Goal: Task Accomplishment & Management: Use online tool/utility

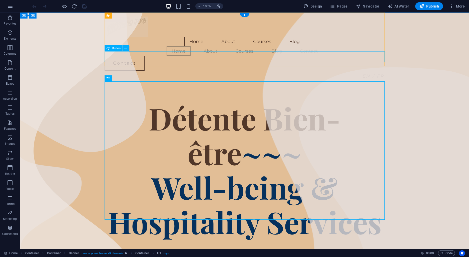
click at [374, 71] on div "EN / FR" at bounding box center [245, 76] width 280 height 11
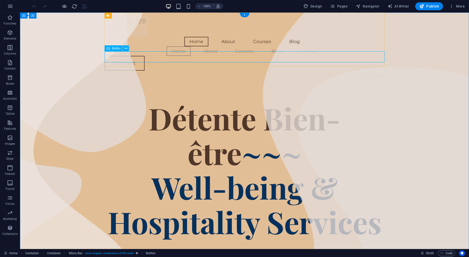
click at [378, 71] on div "EN / FR" at bounding box center [245, 76] width 280 height 11
click at [126, 48] on icon at bounding box center [126, 48] width 3 height 5
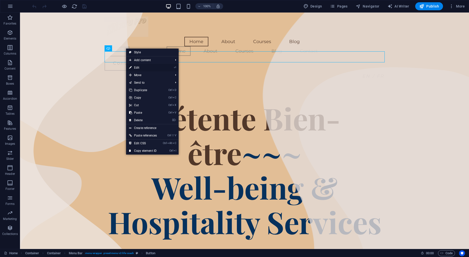
click at [141, 68] on link "⏎ Edit" at bounding box center [143, 68] width 34 height 8
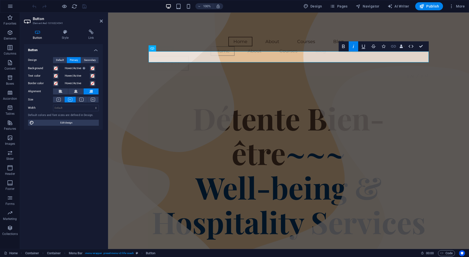
click at [396, 47] on icon "button" at bounding box center [393, 46] width 5 height 3
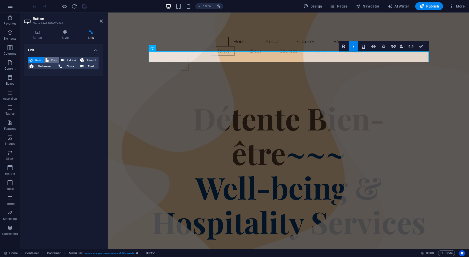
click at [55, 60] on span "Page" at bounding box center [54, 60] width 8 height 6
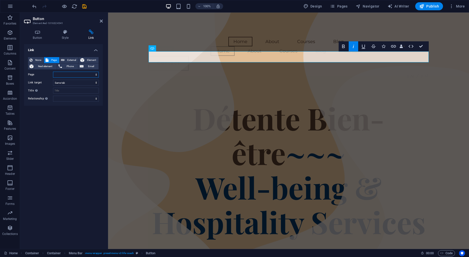
click at [53, 72] on select "Home About Contact Courses Blog Legal Notice Privacy Home Contact/fr" at bounding box center [76, 75] width 46 height 6
select select "7"
click option "Home" at bounding box center [0, 0] width 0 height 0
click at [53, 96] on select "alternate author bookmark external help license next nofollow noreferrer noopen…" at bounding box center [76, 99] width 46 height 6
select select "alternate"
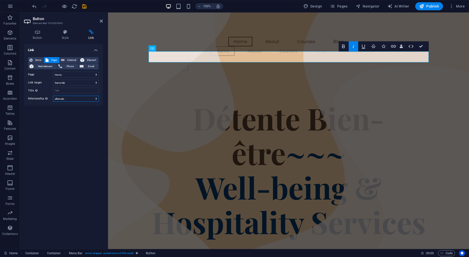
click option "alternate" at bounding box center [0, 0] width 0 height 0
click at [85, 6] on icon "save" at bounding box center [85, 7] width 6 height 6
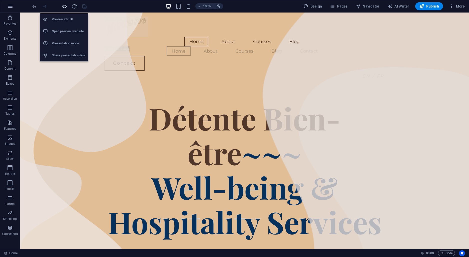
click at [66, 6] on icon "button" at bounding box center [65, 7] width 6 height 6
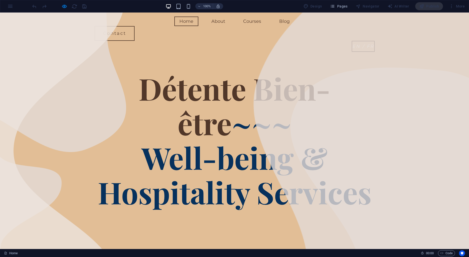
click at [358, 44] on em "EN / FR" at bounding box center [363, 47] width 22 height 6
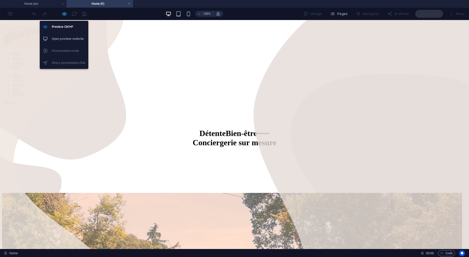
click at [66, 13] on icon "button" at bounding box center [65, 14] width 6 height 6
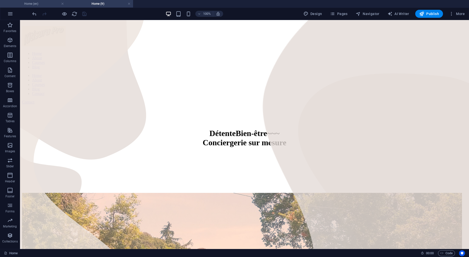
click at [40, 5] on h4 "Home (en)" at bounding box center [33, 4] width 67 height 6
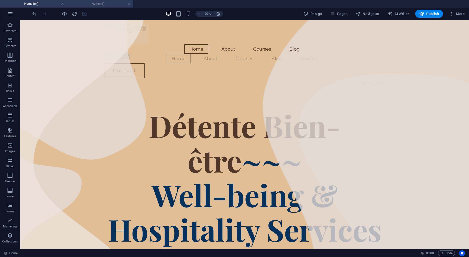
click at [91, 5] on h4 "Home (fr)" at bounding box center [100, 4] width 67 height 6
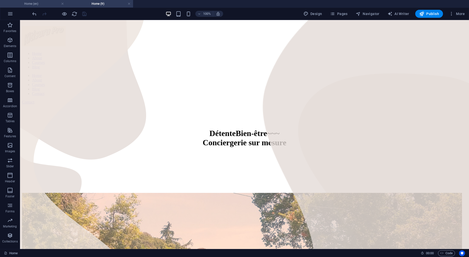
click at [35, 5] on h4 "Home (en)" at bounding box center [33, 4] width 67 height 6
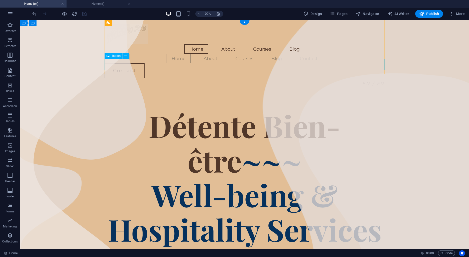
click at [301, 78] on div "EN / FR" at bounding box center [245, 83] width 280 height 11
click at [124, 54] on button at bounding box center [126, 56] width 6 height 6
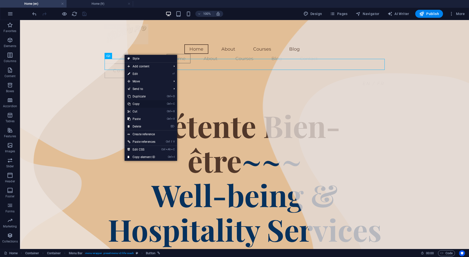
click at [139, 103] on link "Ctrl C Copy" at bounding box center [142, 104] width 34 height 8
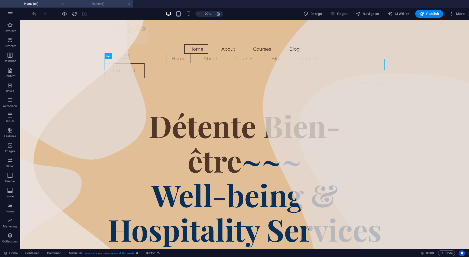
click at [85, 3] on h4 "Home (fr)" at bounding box center [100, 4] width 67 height 6
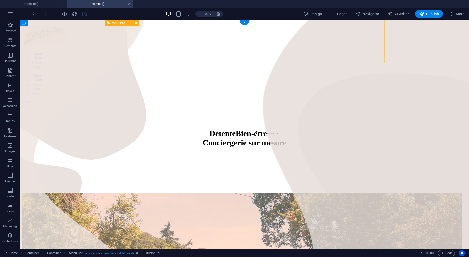
click at [371, 60] on div "Home About Courses Blog Home About Courses Blog Contact Contact" at bounding box center [244, 65] width 445 height 86
click at [372, 63] on div "Home About Courses Blog Home About Courses Blog Contact Contact" at bounding box center [244, 65] width 445 height 86
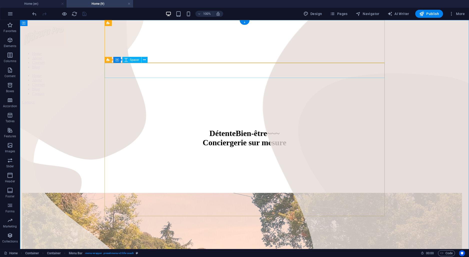
click at [365, 108] on div at bounding box center [244, 115] width 445 height 15
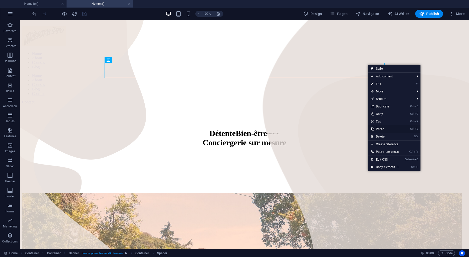
click at [388, 129] on link "Ctrl V Paste" at bounding box center [385, 129] width 34 height 8
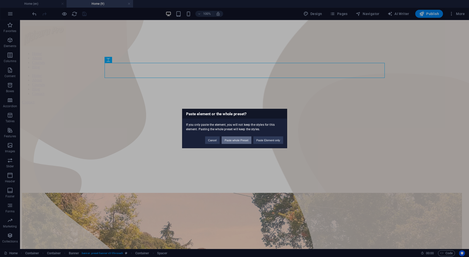
click at [245, 140] on button "Paste whole Preset" at bounding box center [237, 140] width 30 height 8
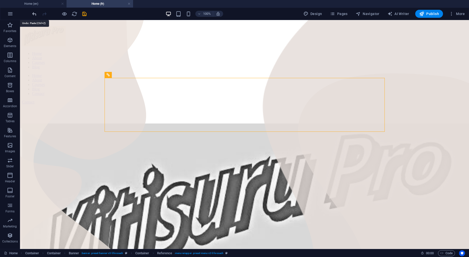
click at [35, 15] on icon "undo" at bounding box center [35, 14] width 6 height 6
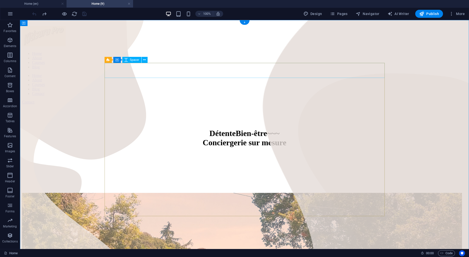
click at [366, 108] on div at bounding box center [244, 115] width 445 height 15
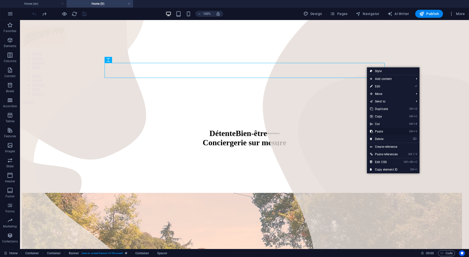
click at [382, 131] on link "Ctrl V Paste" at bounding box center [384, 132] width 34 height 8
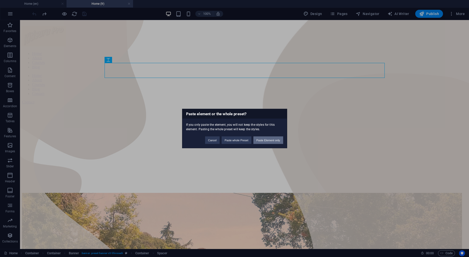
click at [267, 139] on button "Paste Element only" at bounding box center [268, 140] width 30 height 8
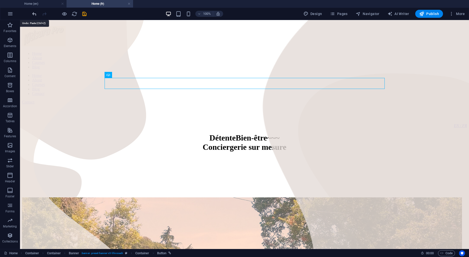
click at [33, 12] on icon "undo" at bounding box center [35, 14] width 6 height 6
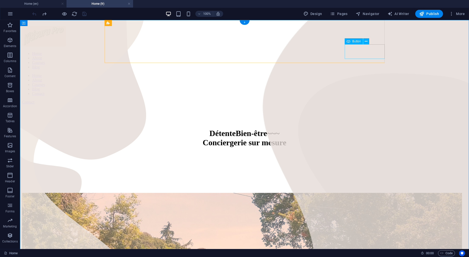
click at [380, 100] on div "Contact" at bounding box center [244, 102] width 445 height 5
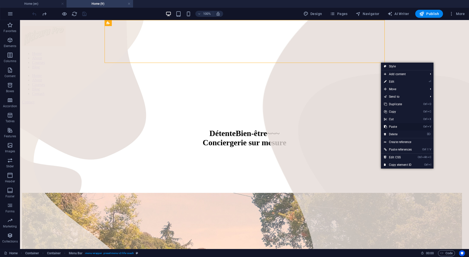
click at [395, 125] on link "Ctrl V Paste" at bounding box center [398, 127] width 34 height 8
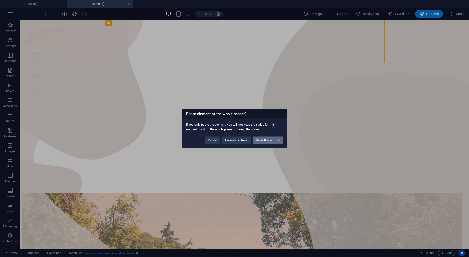
click at [273, 141] on button "Paste Element only" at bounding box center [268, 140] width 30 height 8
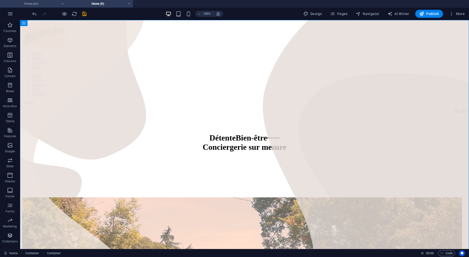
click at [60, 7] on li "Home (en)" at bounding box center [33, 4] width 67 height 8
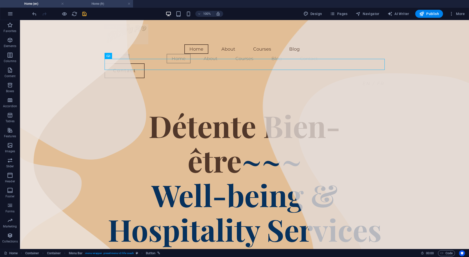
click at [83, 1] on h4 "Home (fr)" at bounding box center [100, 4] width 67 height 6
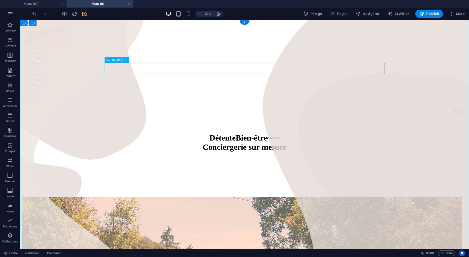
click at [369, 108] on div "EN / FR" at bounding box center [244, 110] width 445 height 5
click at [171, 61] on div "Home About Courses Blog Home About Courses Blog Contact Contact" at bounding box center [244, 65] width 445 height 86
click at [176, 108] on div "EN / FR" at bounding box center [244, 110] width 445 height 5
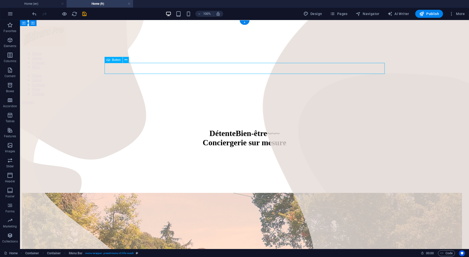
select select "7"
select select
select select "alternate"
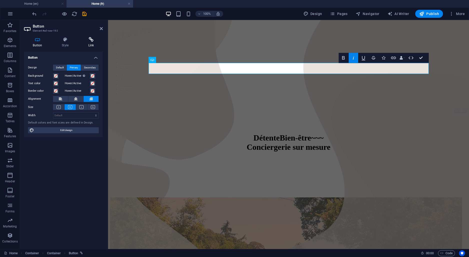
click at [89, 42] on h4 "Link" at bounding box center [91, 42] width 24 height 11
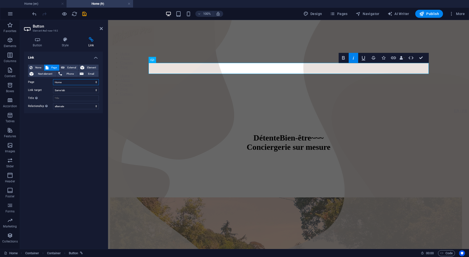
click at [53, 79] on select "Home About Contact Courses Blog Legal Notice Privacy Home Contact/fr" at bounding box center [76, 82] width 46 height 6
select select "0"
click option "Home" at bounding box center [0, 0] width 0 height 0
click at [101, 28] on icon at bounding box center [101, 29] width 3 height 4
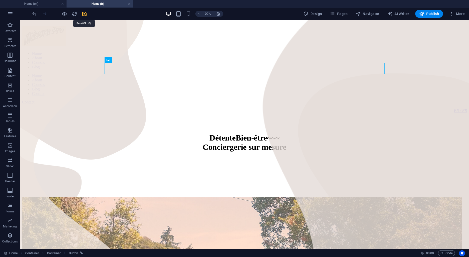
click at [86, 13] on icon "save" at bounding box center [85, 14] width 6 height 6
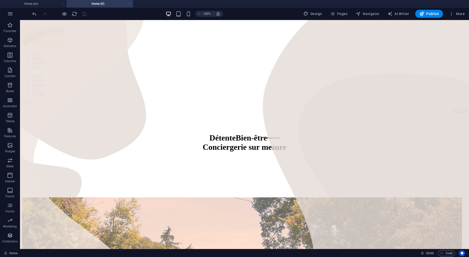
click at [129, 4] on link at bounding box center [129, 4] width 3 height 5
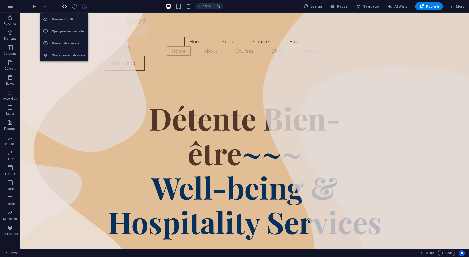
click at [65, 6] on icon "button" at bounding box center [65, 7] width 6 height 6
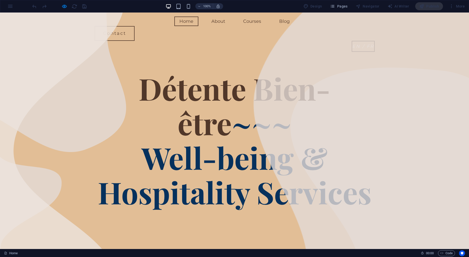
click at [361, 41] on link "EN / FR" at bounding box center [363, 46] width 23 height 11
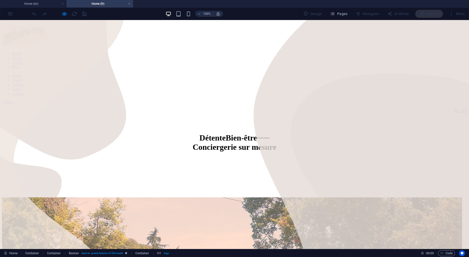
click at [367, 108] on div "EN / FR" at bounding box center [234, 110] width 465 height 5
click at [364, 108] on div "EN / FR" at bounding box center [234, 110] width 465 height 5
click at [367, 108] on div "EN / FR" at bounding box center [234, 110] width 465 height 5
click at [363, 108] on div "EN / FR" at bounding box center [234, 110] width 465 height 5
click at [372, 108] on div "EN / FR" at bounding box center [234, 110] width 465 height 5
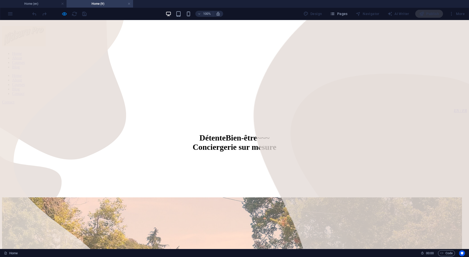
click at [372, 108] on div "EN / FR" at bounding box center [234, 110] width 465 height 5
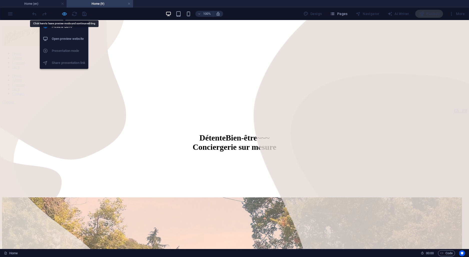
click at [63, 12] on icon "button" at bounding box center [65, 14] width 6 height 6
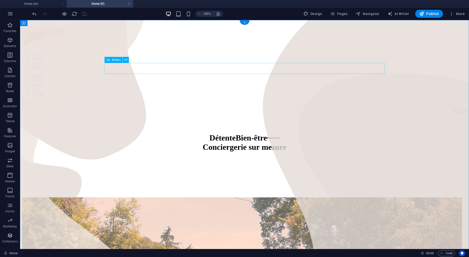
click at [372, 108] on div "EN / FR" at bounding box center [244, 110] width 445 height 5
click at [371, 108] on div "EN / FR" at bounding box center [244, 110] width 445 height 5
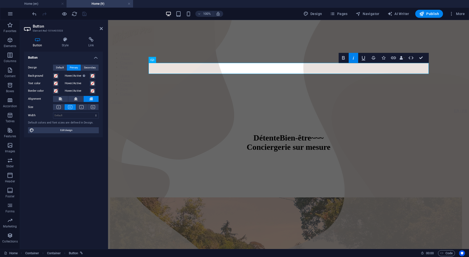
click at [93, 36] on div "Button Style Link Button Design Default Primary Secondary Background Hover/Acti…" at bounding box center [63, 141] width 87 height 216
click at [93, 39] on icon at bounding box center [91, 39] width 24 height 5
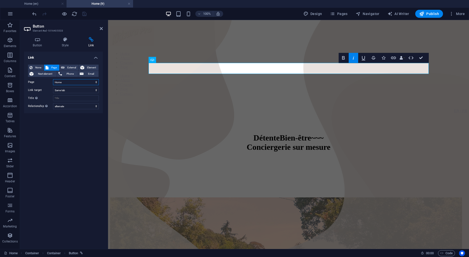
click at [53, 79] on select "Home About Contact Courses Blog Legal Notice Privacy Home Contact/fr" at bounding box center [76, 82] width 46 height 6
click option "Home" at bounding box center [0, 0] width 0 height 0
click at [53, 103] on select "alternate author bookmark external help license next nofollow noreferrer noopen…" at bounding box center [76, 106] width 46 height 6
click option "alternate" at bounding box center [0, 0] width 0 height 0
click at [100, 27] on h2 "Button" at bounding box center [68, 26] width 70 height 5
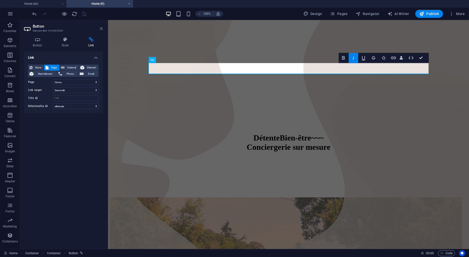
click at [101, 30] on icon at bounding box center [101, 29] width 3 height 4
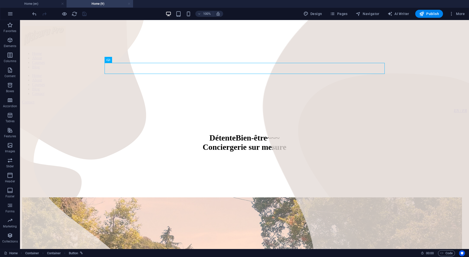
click at [130, 3] on link at bounding box center [129, 4] width 3 height 5
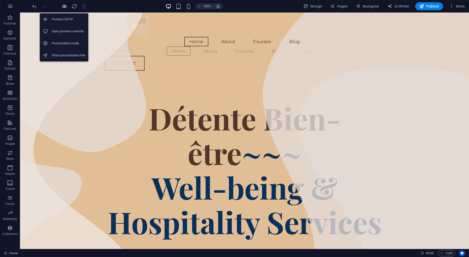
click at [64, 7] on icon "button" at bounding box center [65, 7] width 6 height 6
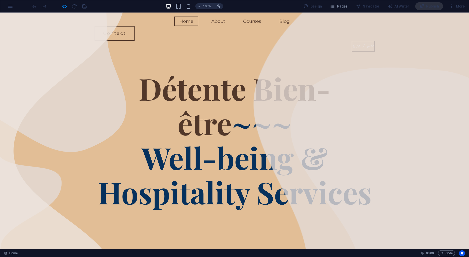
click at [371, 44] on em "EN / FR" at bounding box center [363, 47] width 22 height 6
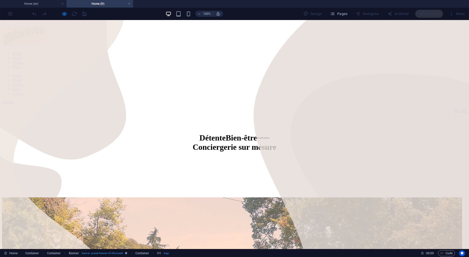
click at [363, 108] on div "EN / FR" at bounding box center [234, 110] width 465 height 5
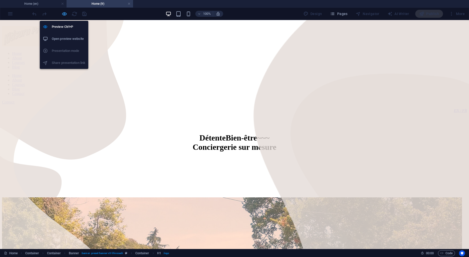
click at [63, 13] on icon "button" at bounding box center [65, 14] width 6 height 6
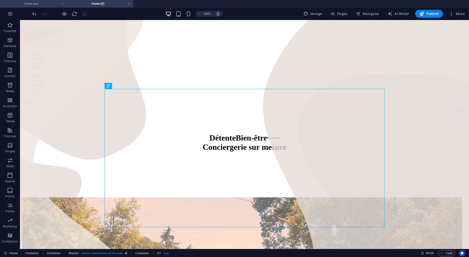
click at [26, 4] on h4 "Home (en)" at bounding box center [33, 4] width 67 height 6
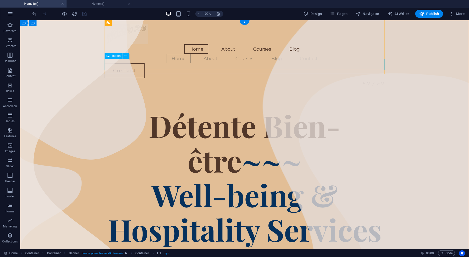
click at [373, 78] on div "EN / FR" at bounding box center [245, 83] width 280 height 11
select select "7"
select select
select select "alternate"
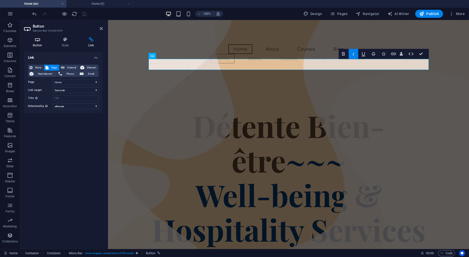
click at [37, 41] on icon at bounding box center [37, 39] width 27 height 5
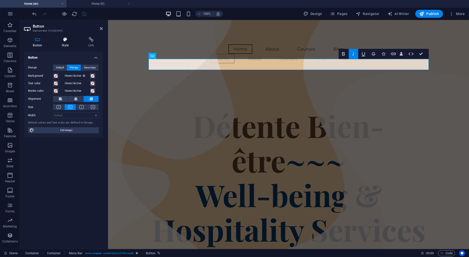
click at [65, 39] on icon at bounding box center [65, 39] width 25 height 5
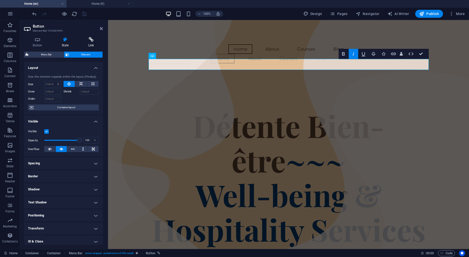
click at [90, 42] on icon at bounding box center [91, 39] width 24 height 5
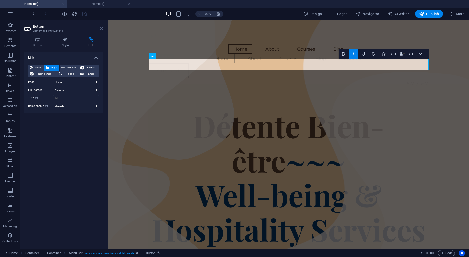
click at [100, 28] on icon at bounding box center [101, 29] width 3 height 4
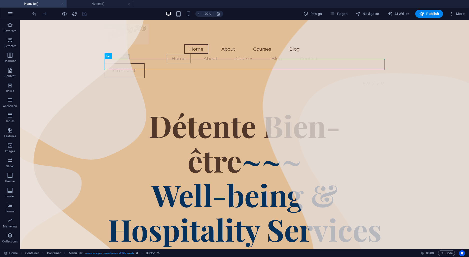
click at [62, 5] on link at bounding box center [62, 4] width 3 height 5
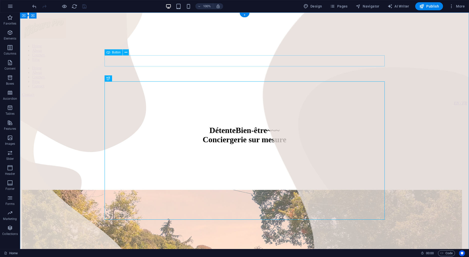
click at [376, 101] on div "EN / FR" at bounding box center [244, 103] width 445 height 5
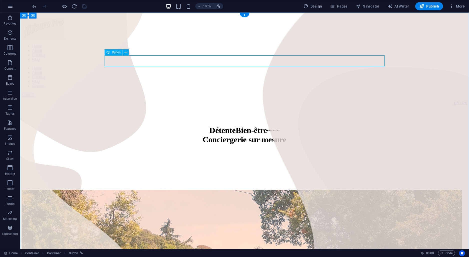
click at [376, 101] on div "EN / FR" at bounding box center [244, 103] width 445 height 5
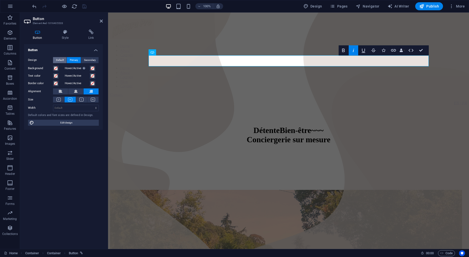
click at [58, 58] on span "Default" at bounding box center [60, 60] width 8 height 6
click at [76, 60] on span "Primary" at bounding box center [74, 60] width 8 height 6
click at [94, 32] on icon at bounding box center [91, 32] width 24 height 5
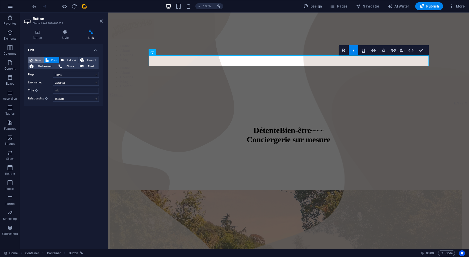
click at [35, 59] on span "None" at bounding box center [38, 60] width 8 height 6
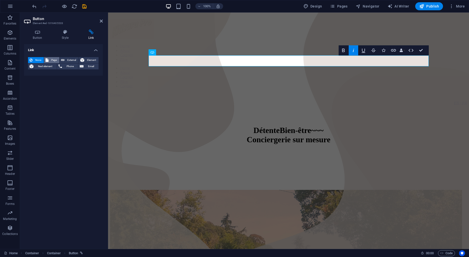
click at [53, 60] on span "Page" at bounding box center [54, 60] width 8 height 6
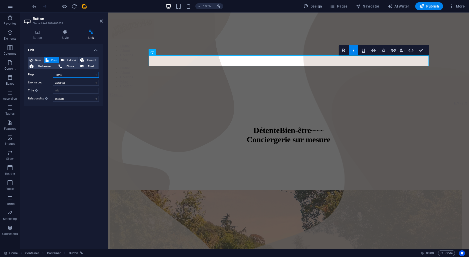
click at [53, 72] on select "Home About Contact Courses Blog Legal Notice Privacy Home Contact/fr" at bounding box center [76, 75] width 46 height 6
click option "Home" at bounding box center [0, 0] width 0 height 0
click at [53, 80] on select "New tab Same tab Overlay" at bounding box center [76, 83] width 46 height 6
click at [73, 82] on select "New tab Same tab Overlay" at bounding box center [76, 83] width 46 height 6
click at [96, 50] on h4 "Link" at bounding box center [63, 48] width 79 height 9
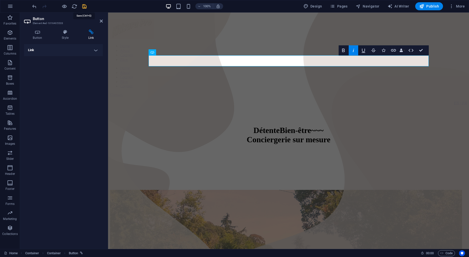
click at [84, 7] on icon "save" at bounding box center [85, 7] width 6 height 6
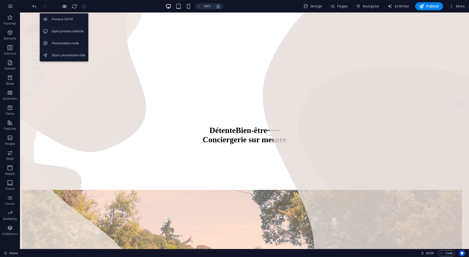
click at [62, 6] on icon "button" at bounding box center [65, 7] width 6 height 6
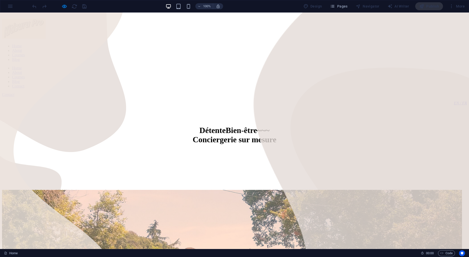
click at [454, 101] on em "EN / FR" at bounding box center [460, 103] width 13 height 4
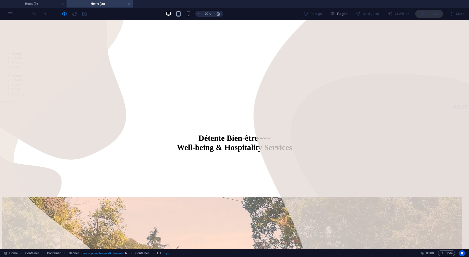
click at [369, 104] on div "EN / FR" at bounding box center [234, 106] width 465 height 5
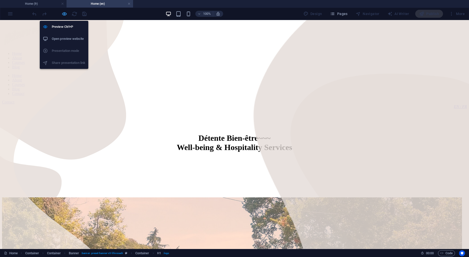
click at [64, 15] on icon "button" at bounding box center [65, 14] width 6 height 6
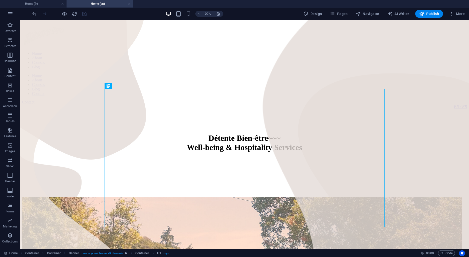
click at [129, 3] on link at bounding box center [129, 4] width 3 height 5
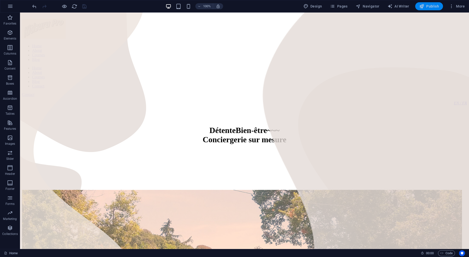
click at [432, 10] on button "Publish" at bounding box center [429, 6] width 28 height 8
